Goal: Task Accomplishment & Management: Use online tool/utility

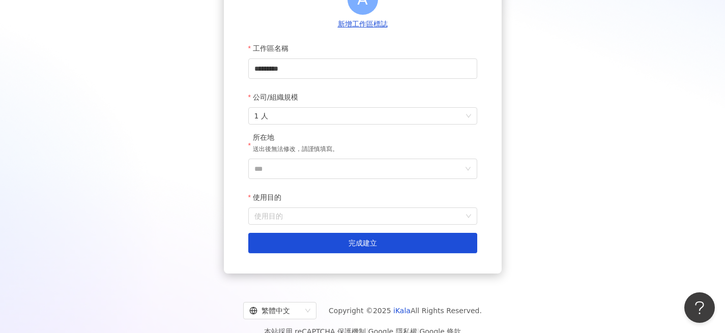
scroll to position [149, 0]
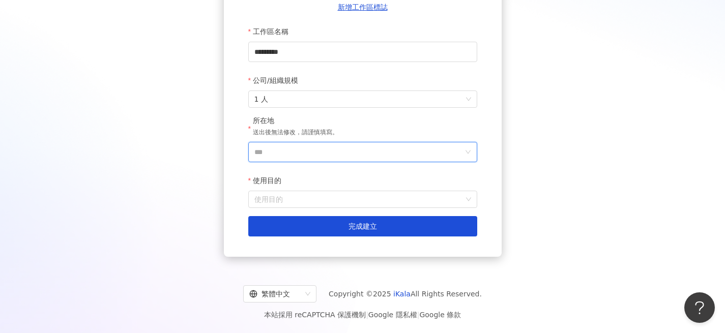
click at [417, 157] on input "***" at bounding box center [358, 152] width 209 height 19
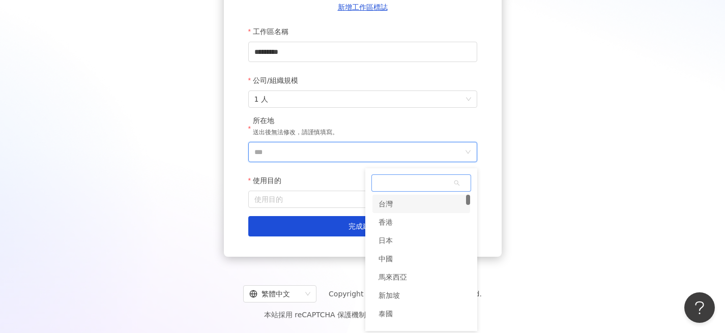
click at [417, 206] on div "台灣" at bounding box center [422, 204] width 98 height 18
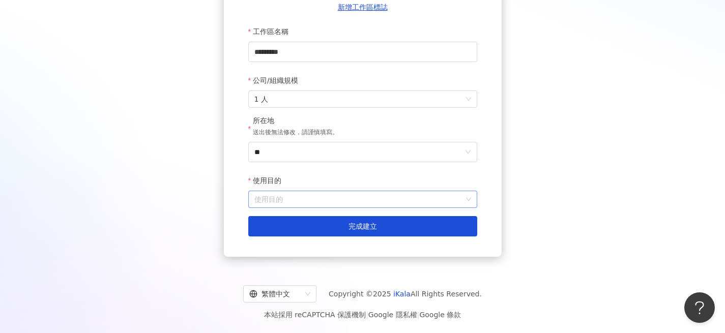
click at [353, 204] on input "使用目的" at bounding box center [362, 199] width 217 height 16
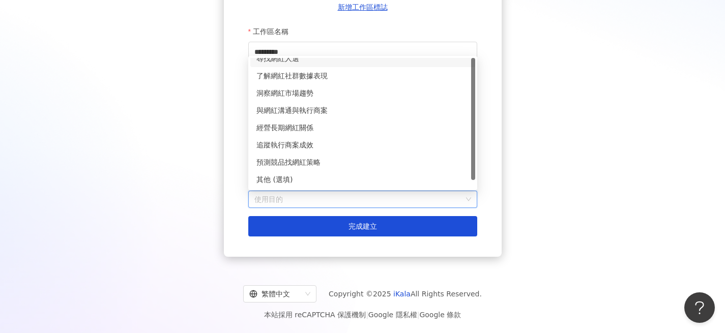
scroll to position [0, 0]
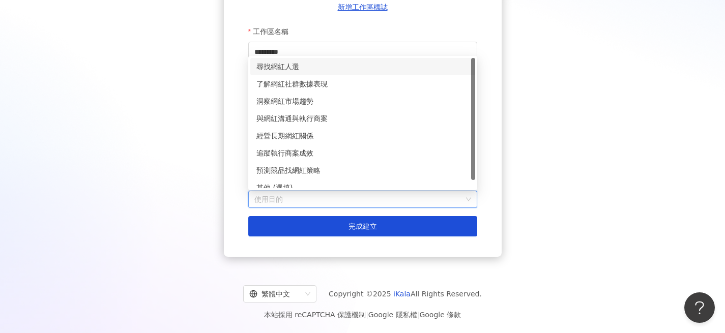
click at [322, 70] on div "尋找網紅人選" at bounding box center [363, 66] width 213 height 11
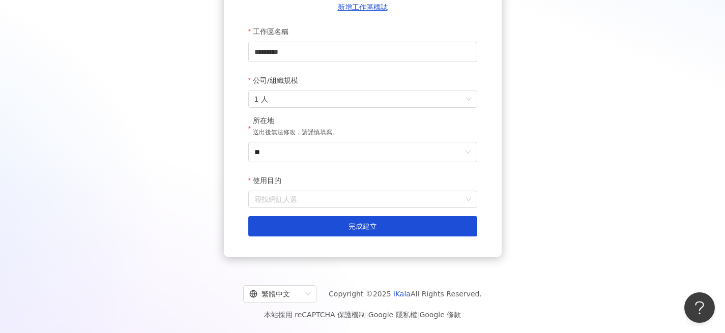
drag, startPoint x: 326, startPoint y: 202, endPoint x: 331, endPoint y: 182, distance: 21.0
click at [326, 202] on span "尋找網紅人選" at bounding box center [362, 199] width 217 height 16
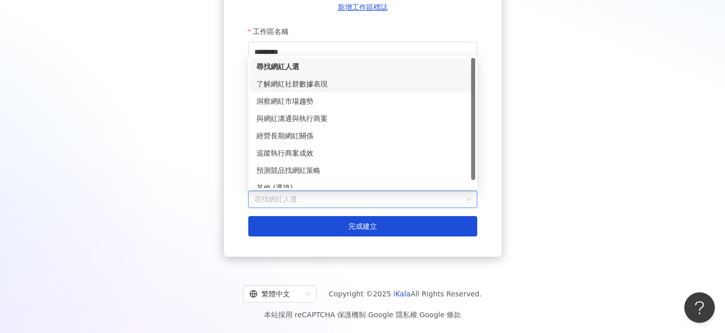
click at [319, 82] on div "了解網紅社群數據表現" at bounding box center [363, 83] width 213 height 11
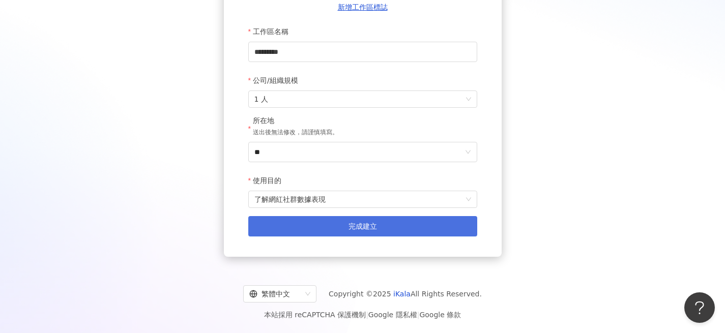
click at [343, 227] on button "完成建立" at bounding box center [362, 226] width 229 height 20
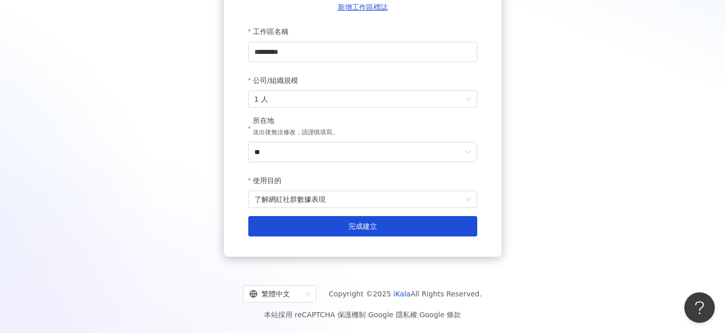
scroll to position [47, 0]
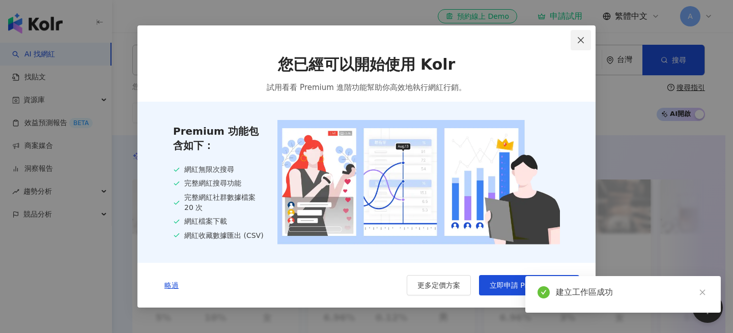
click at [580, 37] on icon "close" at bounding box center [581, 40] width 8 height 8
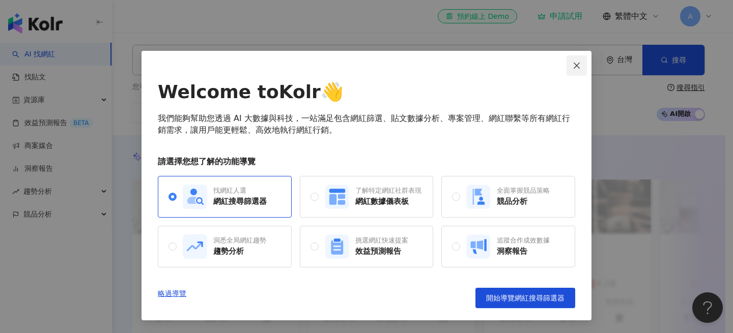
click at [576, 65] on icon "close" at bounding box center [577, 66] width 8 height 8
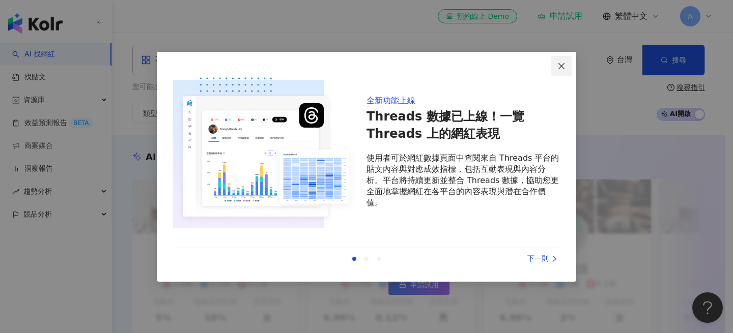
click at [561, 67] on icon "close" at bounding box center [561, 66] width 8 height 8
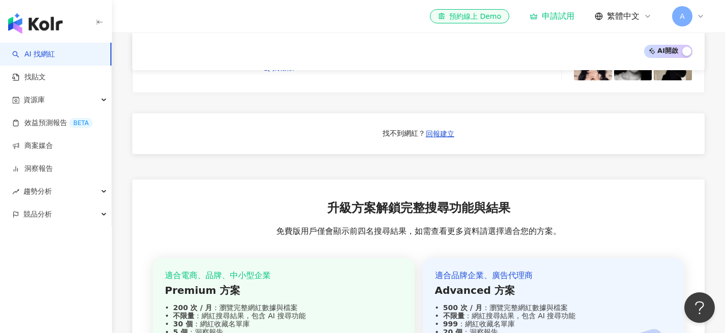
scroll to position [1046, 0]
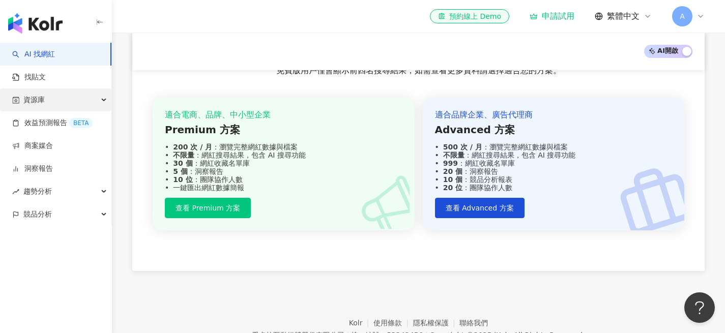
click at [90, 101] on div "資源庫" at bounding box center [55, 100] width 111 height 23
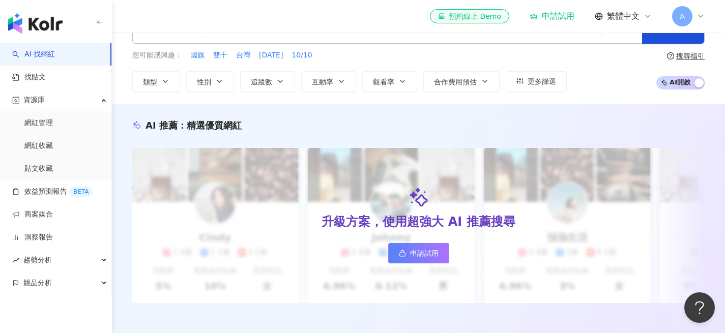
scroll to position [0, 0]
